Goal: Task Accomplishment & Management: Manage account settings

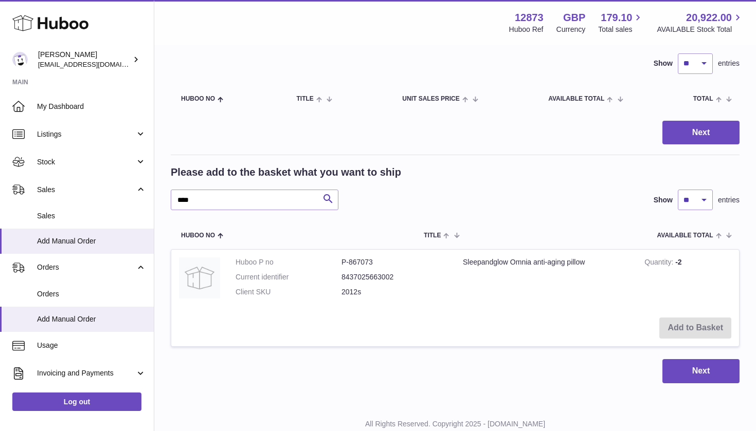
scroll to position [74, 0]
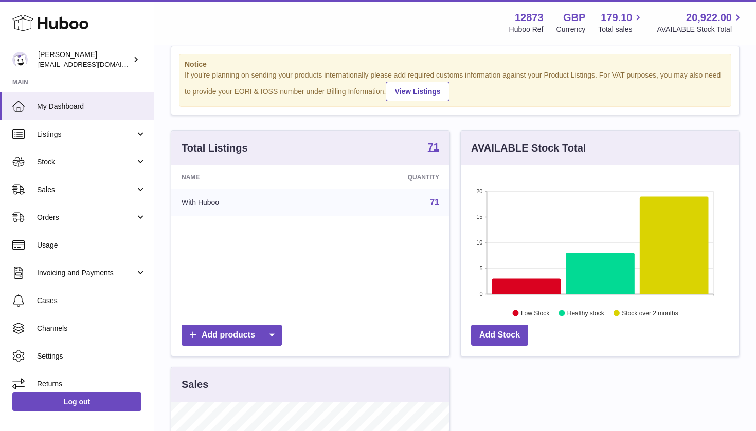
scroll to position [160, 278]
click at [61, 185] on span "Sales" at bounding box center [86, 190] width 98 height 10
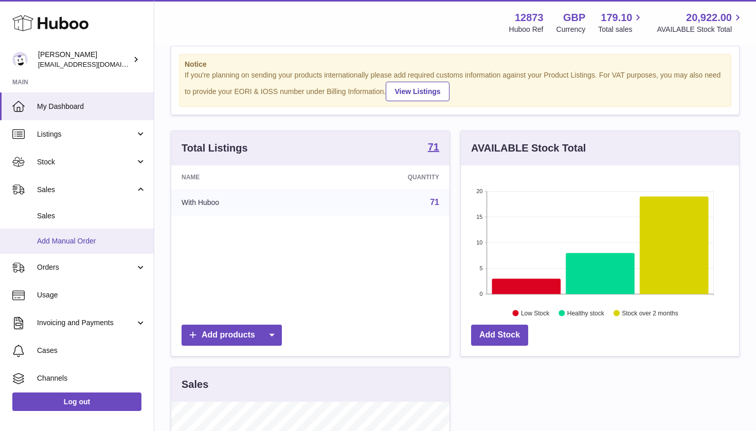
click at [62, 240] on span "Add Manual Order" at bounding box center [91, 241] width 109 height 10
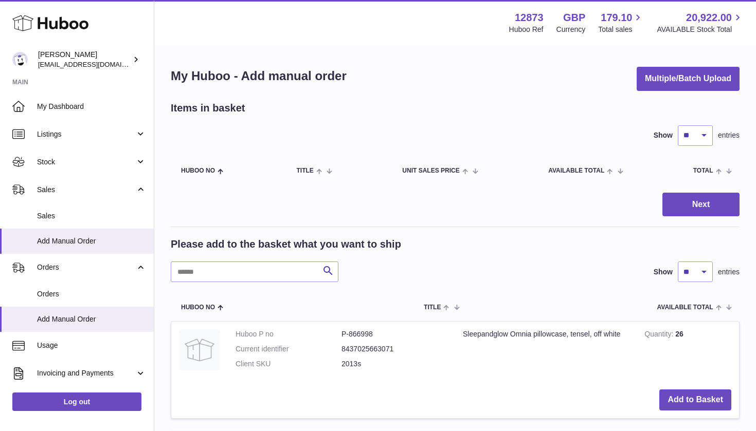
scroll to position [10, 0]
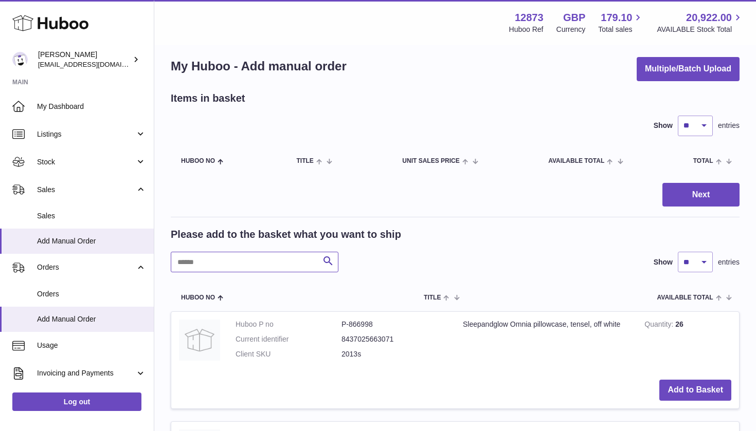
click at [263, 258] on input "text" at bounding box center [255, 262] width 168 height 21
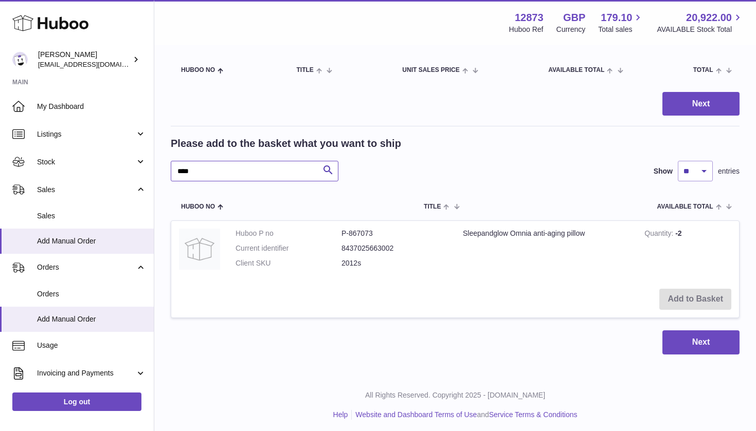
scroll to position [100, 0]
type input "*"
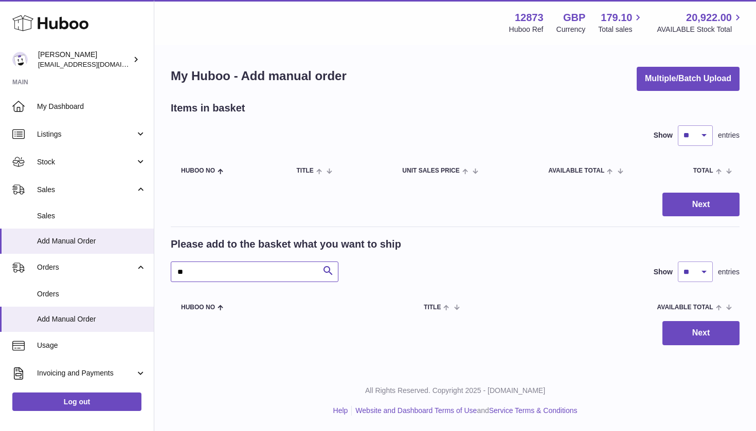
type input "*"
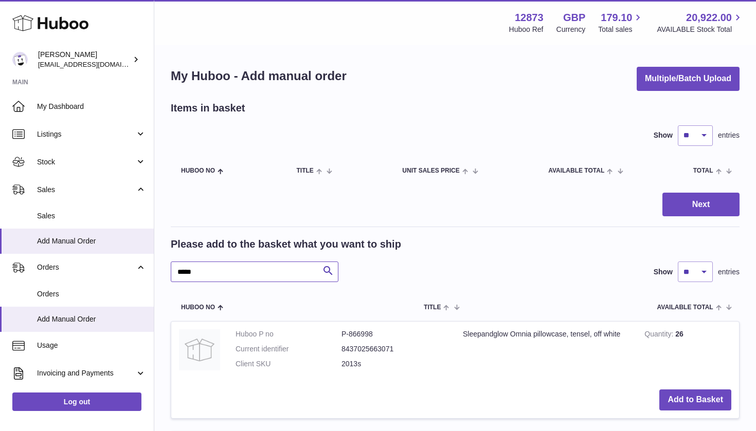
type input "*****"
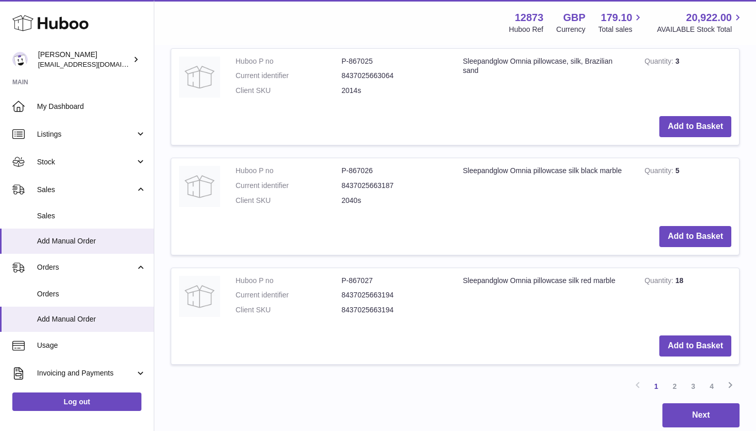
scroll to position [1049, 0]
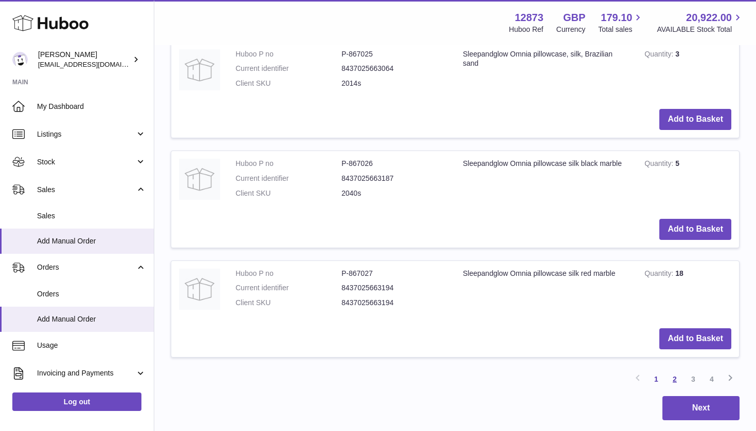
click at [674, 370] on link "2" at bounding box center [674, 379] width 19 height 19
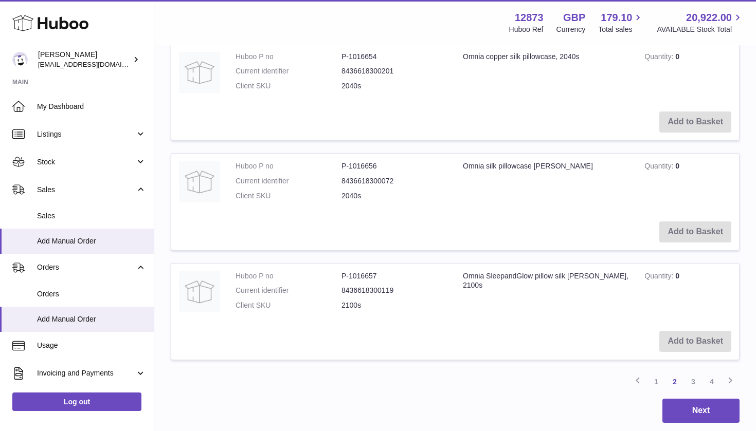
scroll to position [1047, 0]
click at [691, 372] on link "3" at bounding box center [693, 381] width 19 height 19
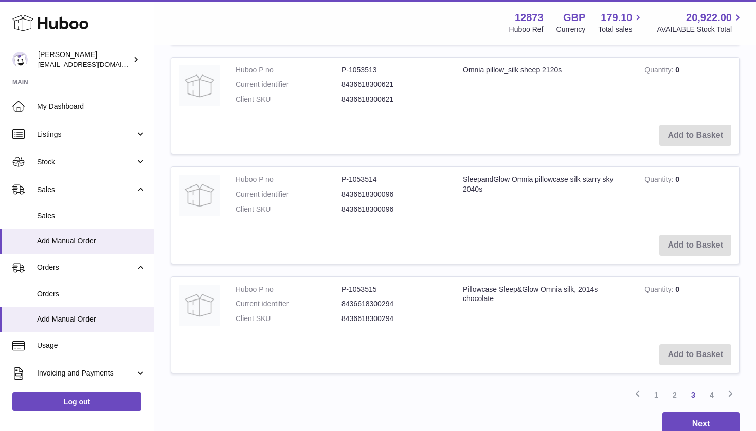
scroll to position [1037, 0]
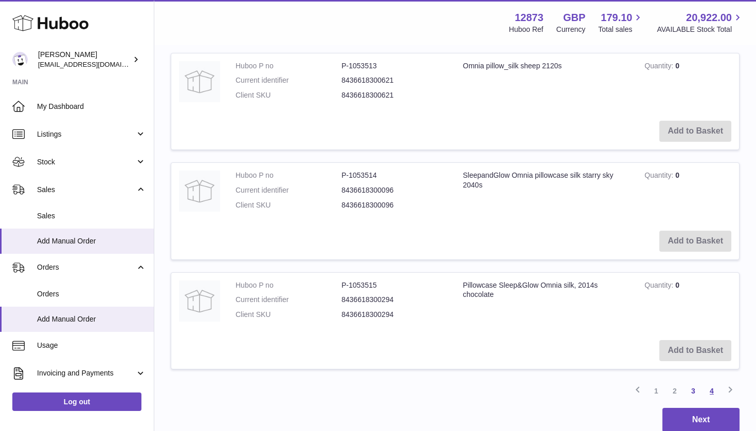
click at [710, 382] on link "4" at bounding box center [711, 391] width 19 height 19
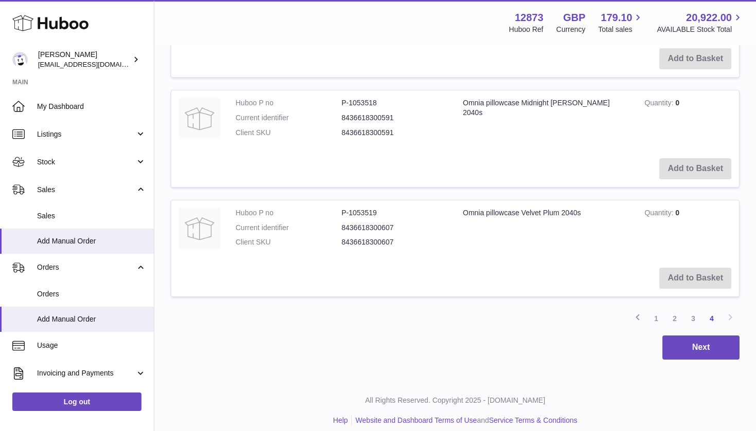
scroll to position [450, 0]
